Goal: Find specific page/section: Find specific page/section

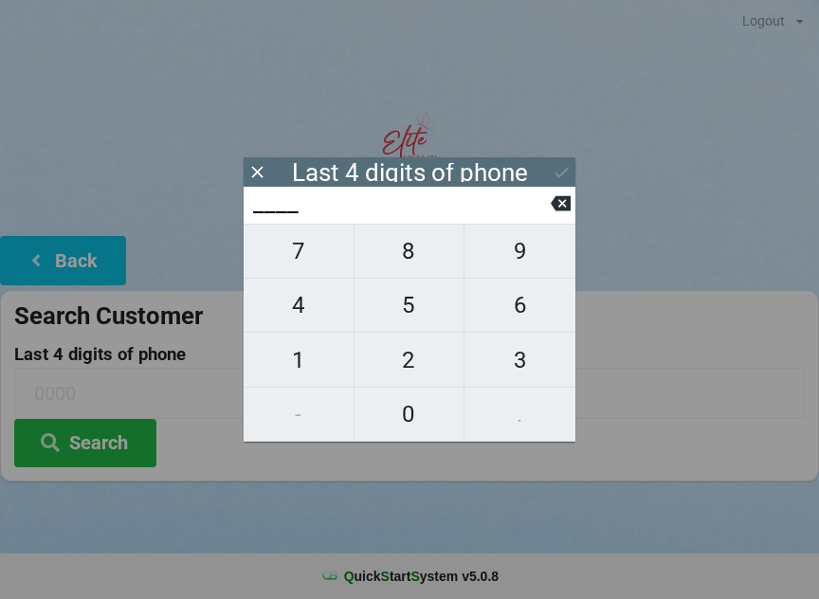
click at [407, 366] on span "2" at bounding box center [410, 360] width 110 height 40
type input "2___"
click at [301, 322] on span "4" at bounding box center [299, 305] width 110 height 40
type input "24__"
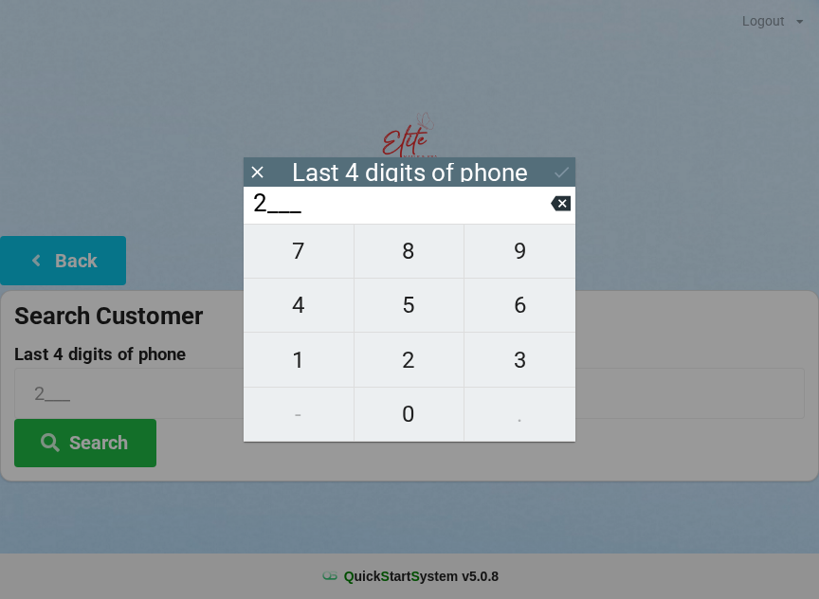
type input "24__"
click at [522, 377] on span "3" at bounding box center [519, 360] width 111 height 40
type input "243_"
click at [294, 256] on span "7" at bounding box center [299, 251] width 110 height 40
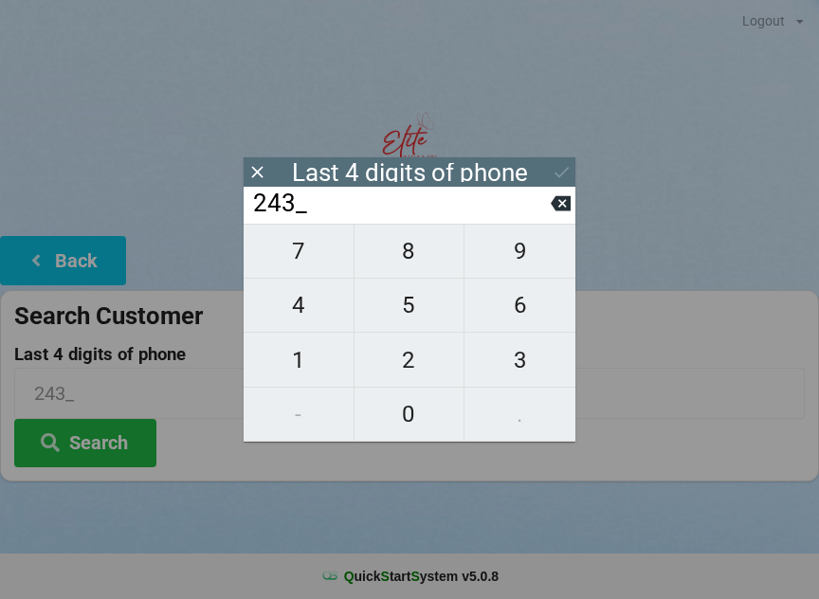
type input "2437"
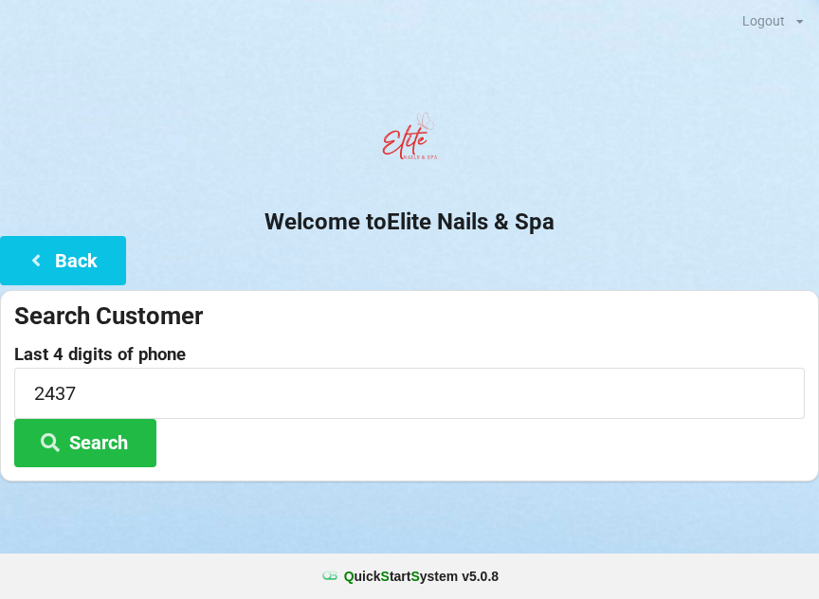
click at [95, 432] on button "Search" at bounding box center [85, 443] width 142 height 48
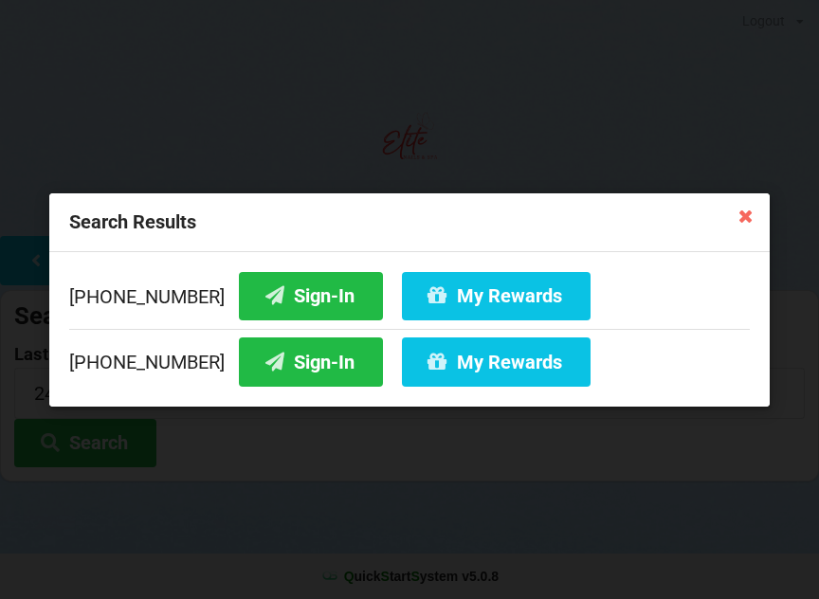
click at [281, 382] on button "Sign-In" at bounding box center [311, 361] width 144 height 48
